Goal: Navigation & Orientation: Find specific page/section

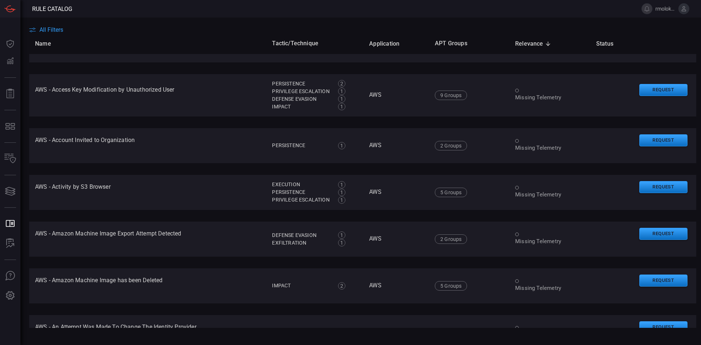
scroll to position [839, 0]
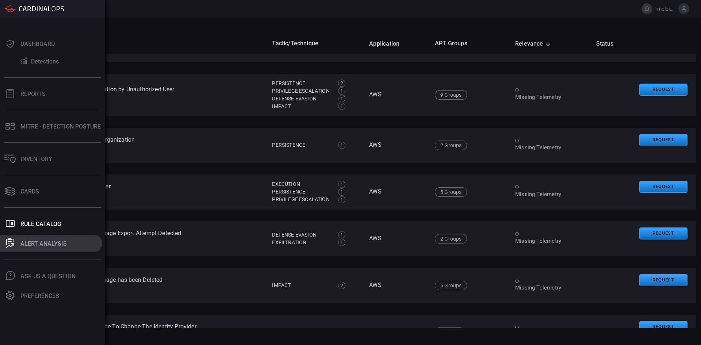
click at [43, 241] on div "ALERT ANALYSIS" at bounding box center [43, 243] width 46 height 7
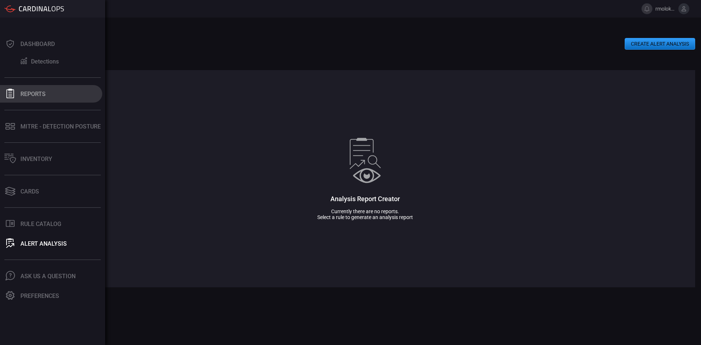
click at [53, 97] on button "Reports" at bounding box center [51, 94] width 102 height 18
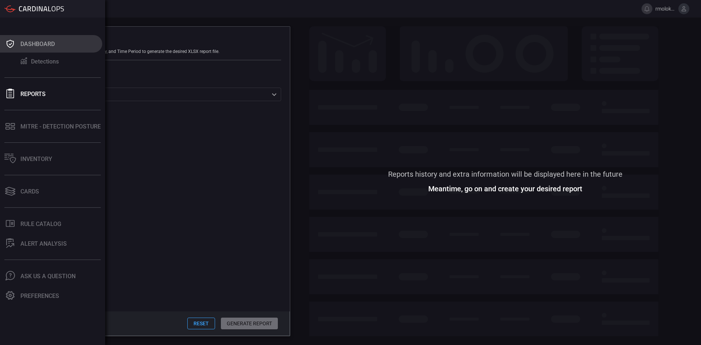
click at [13, 43] on icon at bounding box center [10, 44] width 7 height 8
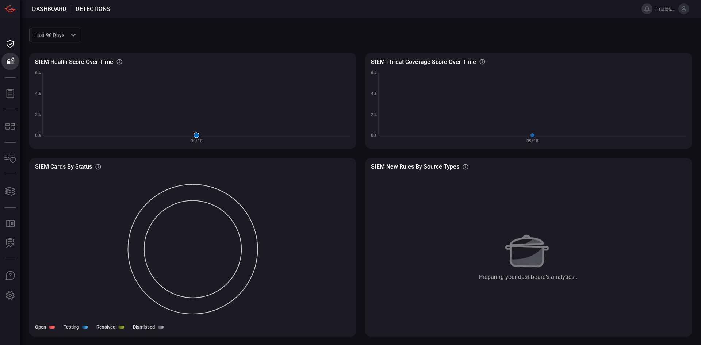
click at [197, 134] on icon at bounding box center [196, 134] width 5 height 5
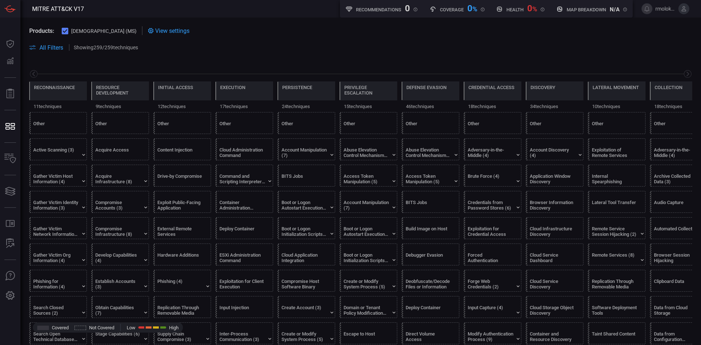
scroll to position [0, 96]
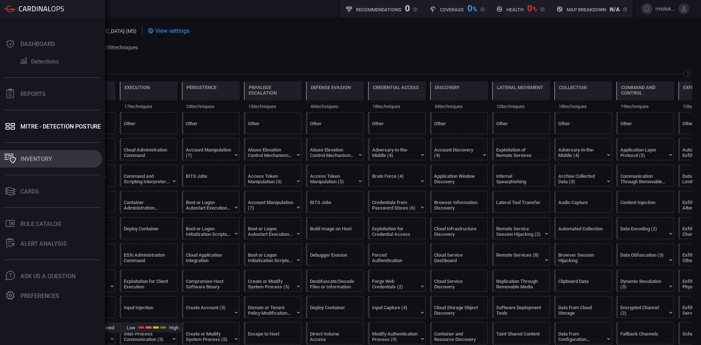
click at [28, 166] on button "Inventory" at bounding box center [51, 159] width 102 height 18
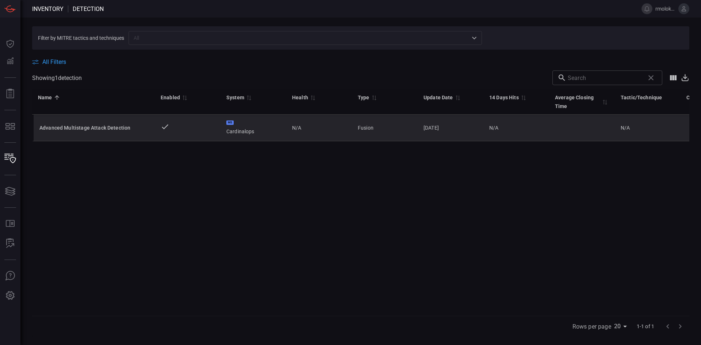
click at [82, 129] on div "Advanced Multistage Attack Detection" at bounding box center [93, 127] width 109 height 7
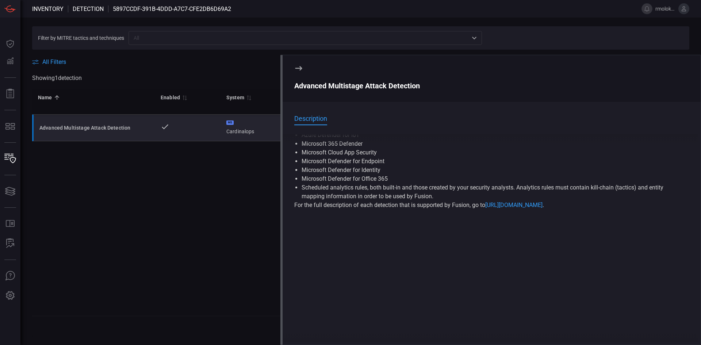
scroll to position [119, 0]
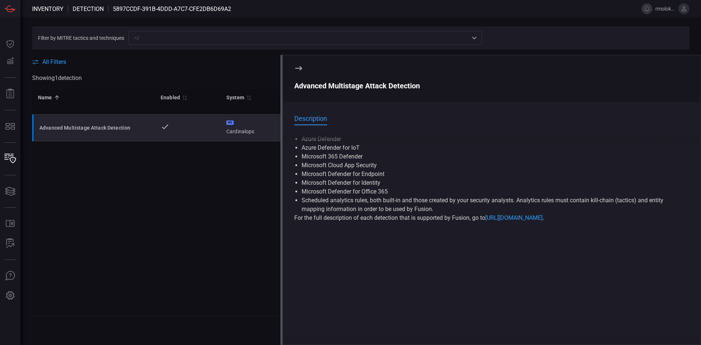
click at [299, 67] on icon at bounding box center [298, 68] width 9 height 9
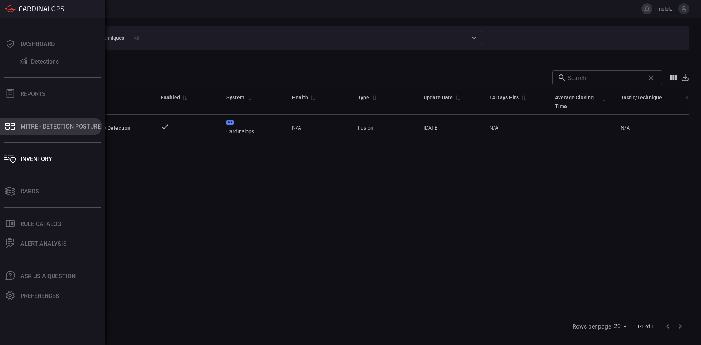
click at [32, 127] on div "MITRE - Detection Posture" at bounding box center [60, 126] width 80 height 7
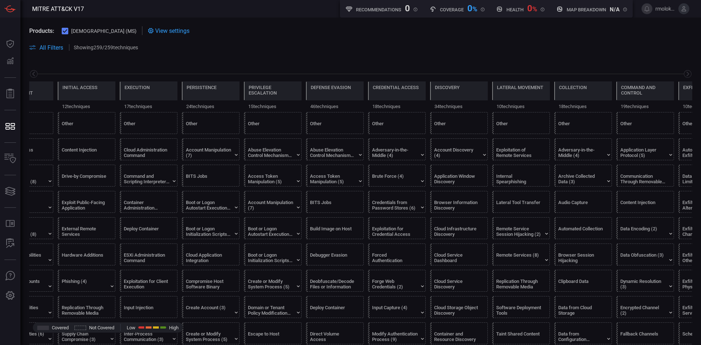
click at [38, 72] on div at bounding box center [360, 73] width 663 height 9
